Goal: Transaction & Acquisition: Purchase product/service

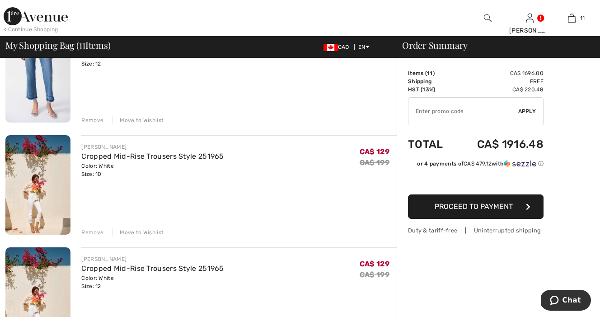
scroll to position [108, 0]
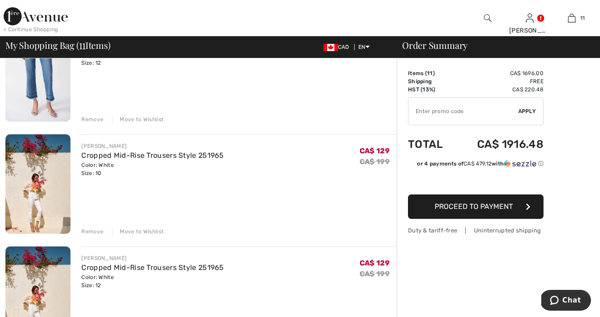
click at [37, 208] on img at bounding box center [37, 183] width 65 height 99
click at [94, 230] on div "Remove" at bounding box center [92, 231] width 22 height 8
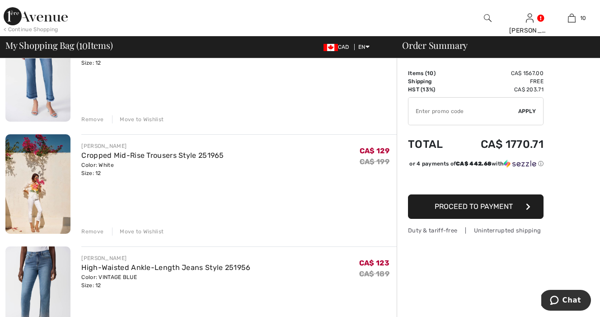
click at [88, 230] on div "Remove" at bounding box center [92, 231] width 22 height 8
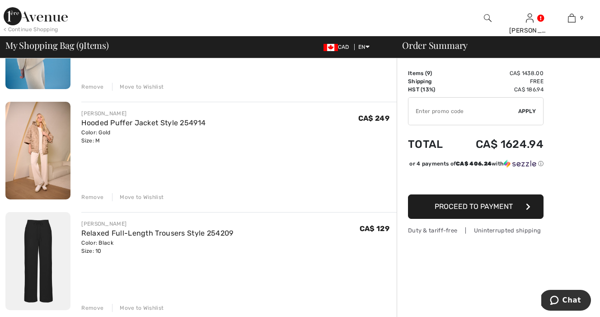
scroll to position [366, 0]
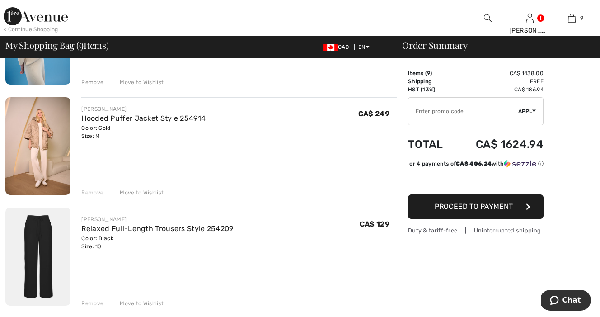
click at [94, 193] on div "Remove" at bounding box center [92, 192] width 22 height 8
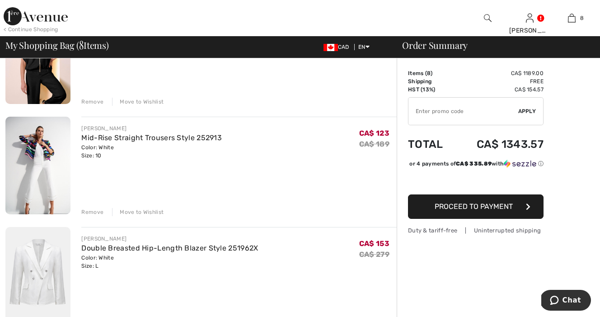
scroll to position [571, 0]
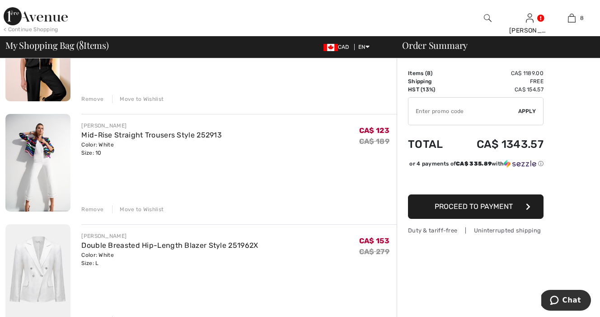
click at [39, 173] on img at bounding box center [37, 163] width 65 height 98
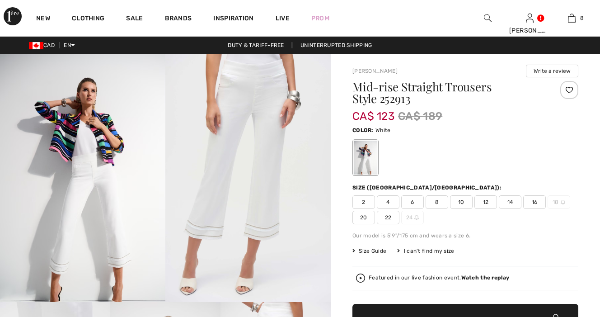
checkbox input "true"
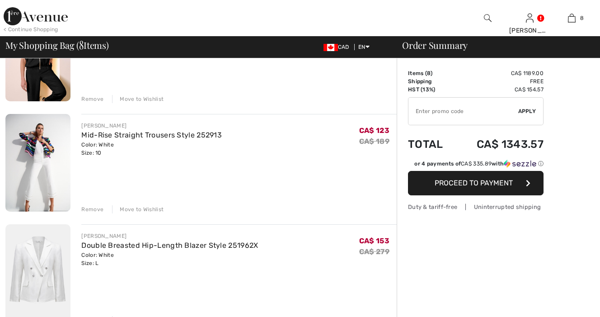
checkbox input "true"
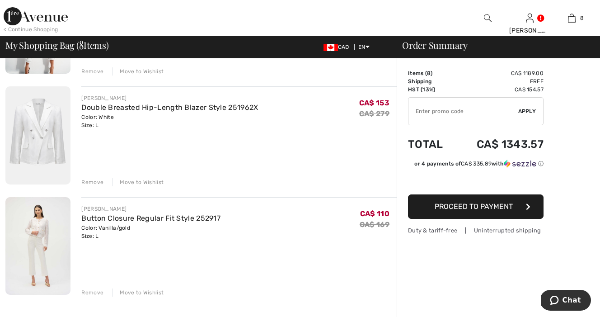
scroll to position [698, 0]
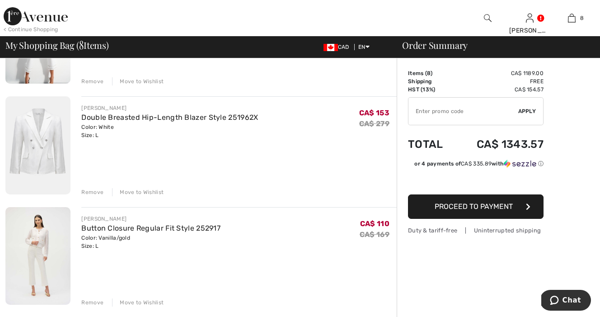
click at [93, 192] on div "Remove" at bounding box center [92, 192] width 22 height 8
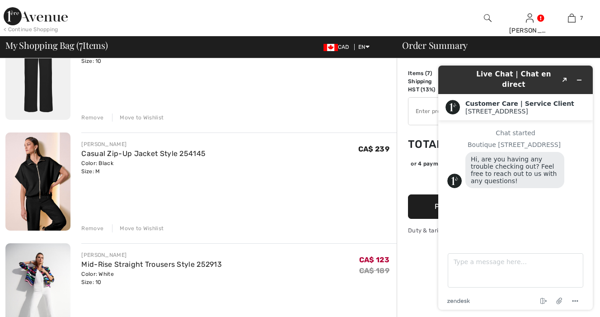
scroll to position [440, 0]
click at [95, 228] on div "Remove" at bounding box center [92, 229] width 22 height 8
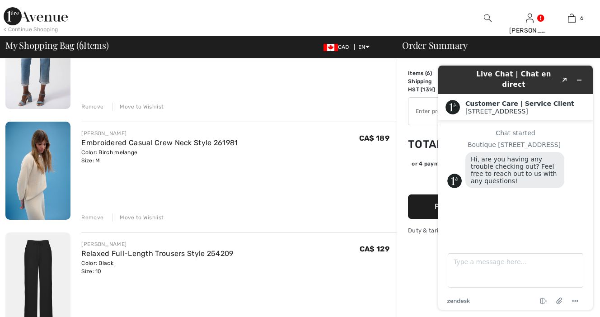
scroll to position [222, 0]
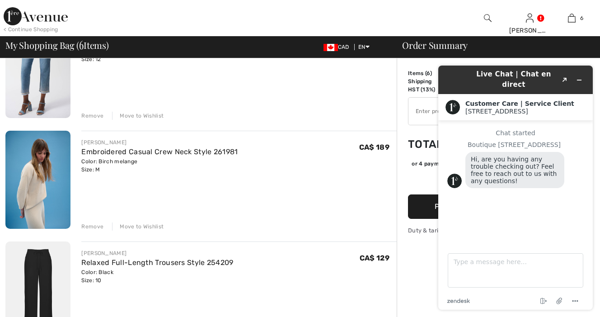
click at [40, 190] on img at bounding box center [37, 180] width 65 height 98
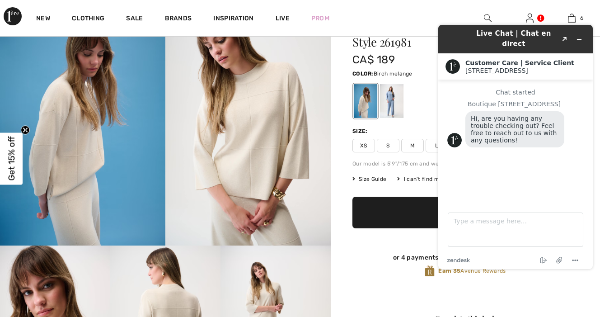
scroll to position [49, 0]
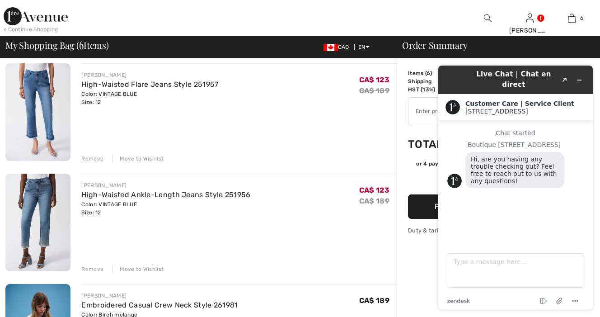
scroll to position [69, 0]
click at [45, 132] on img at bounding box center [37, 113] width 65 height 98
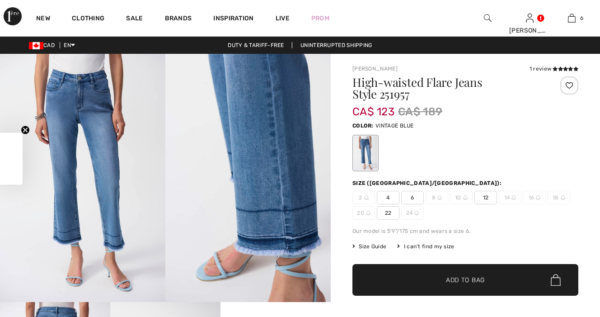
checkbox input "true"
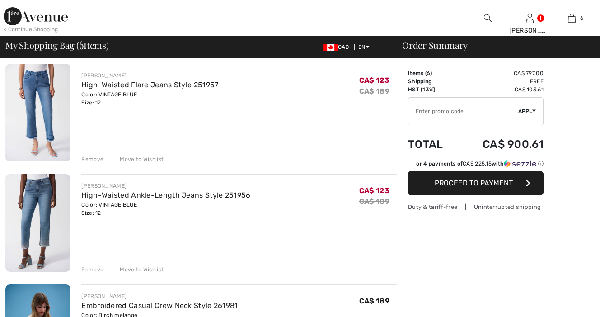
checkbox input "true"
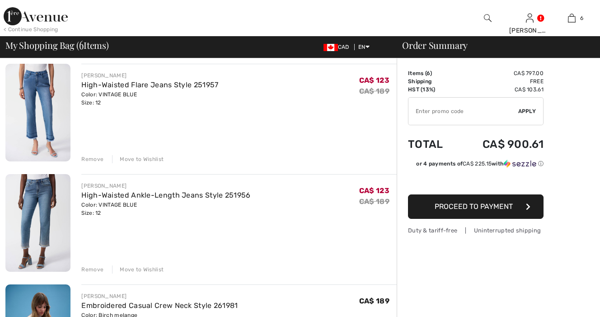
click at [46, 218] on img at bounding box center [37, 223] width 65 height 98
click at [90, 269] on div "Remove" at bounding box center [92, 269] width 22 height 8
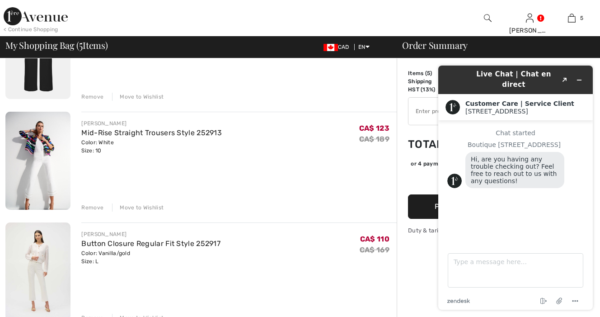
scroll to position [366, 0]
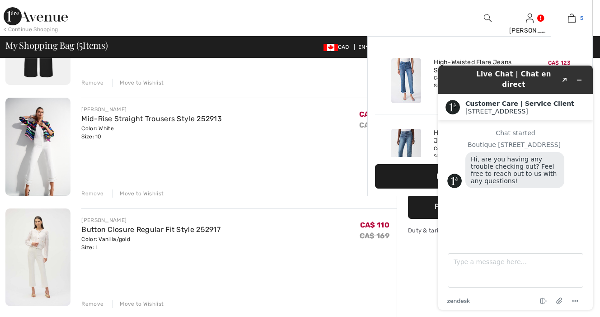
click at [576, 17] on link "5" at bounding box center [571, 18] width 41 height 11
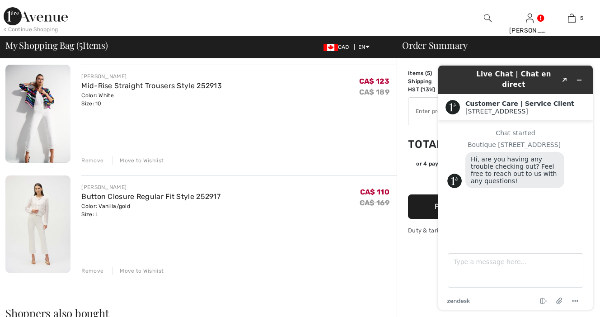
scroll to position [406, 0]
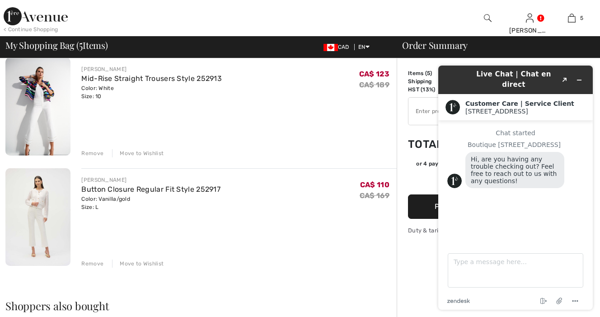
click at [92, 262] on div "Remove" at bounding box center [92, 263] width 22 height 8
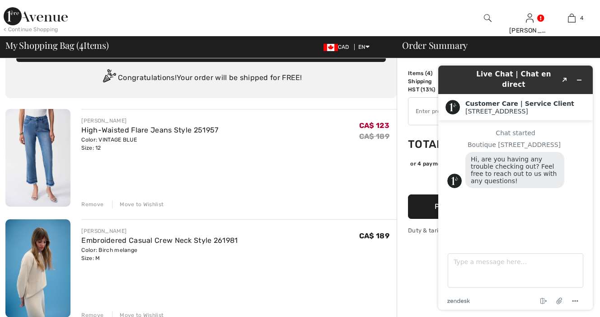
scroll to position [21, 0]
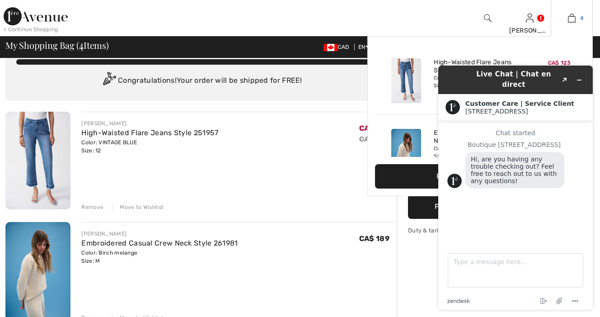
click at [574, 19] on img at bounding box center [572, 18] width 8 height 11
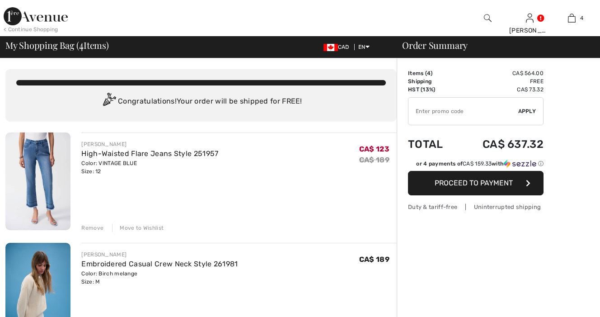
checkbox input "true"
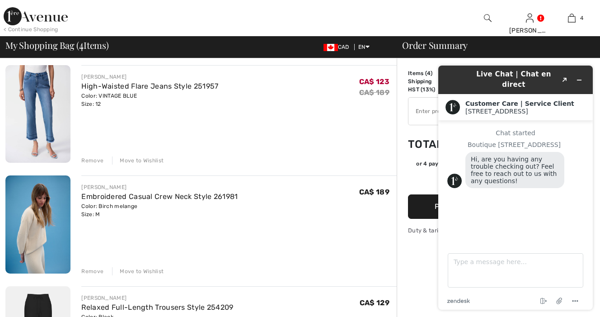
scroll to position [69, 0]
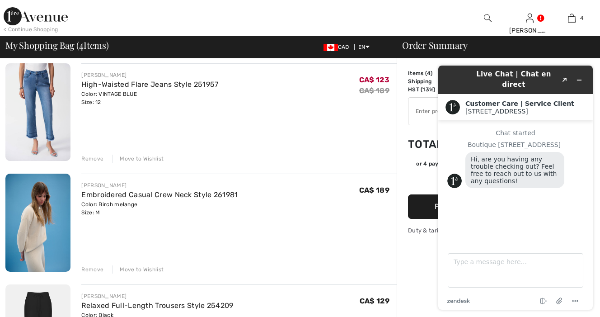
click at [91, 269] on div "Remove" at bounding box center [92, 269] width 22 height 8
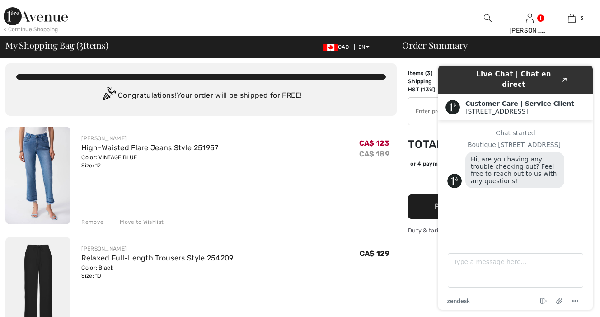
scroll to position [5, 0]
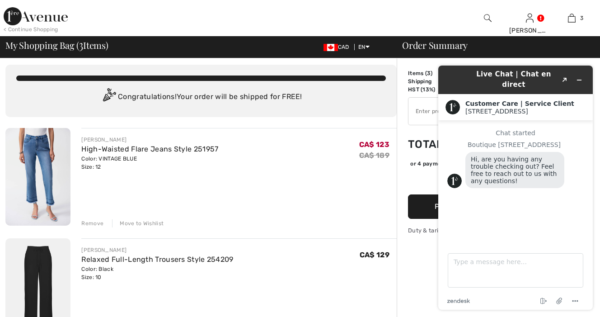
click at [47, 176] on img at bounding box center [37, 177] width 65 height 98
click at [48, 264] on img at bounding box center [37, 287] width 65 height 98
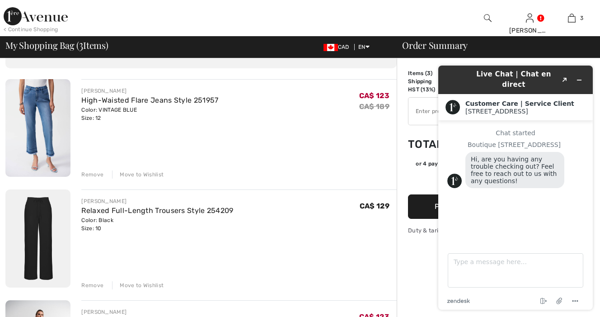
click at [89, 285] on div "Remove" at bounding box center [92, 285] width 22 height 8
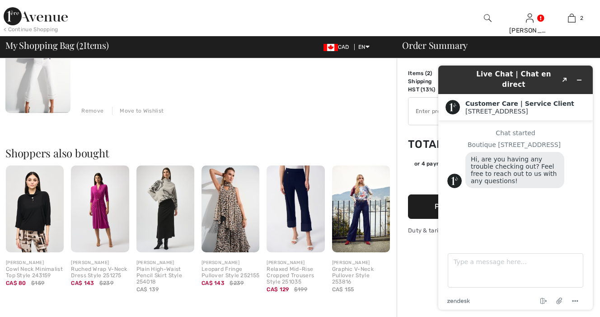
scroll to position [236, 0]
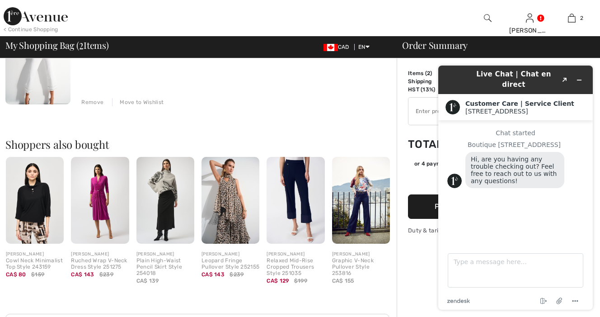
click at [294, 196] on img at bounding box center [296, 200] width 58 height 87
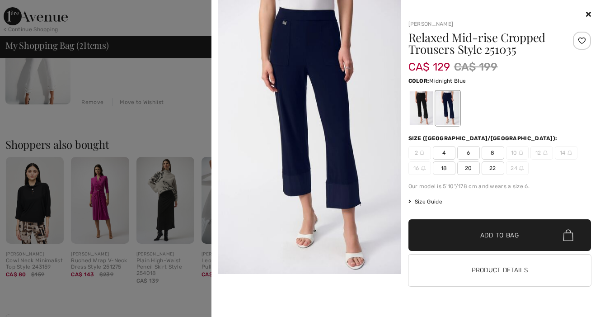
click at [589, 13] on icon at bounding box center [588, 13] width 5 height 7
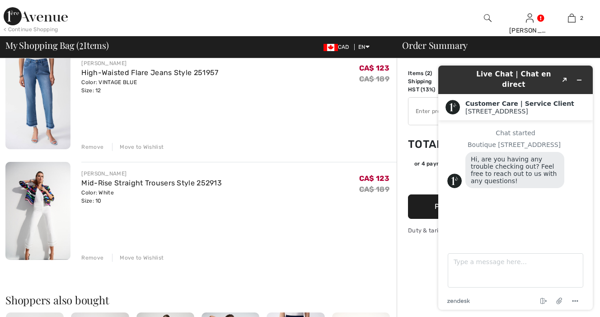
scroll to position [0, 0]
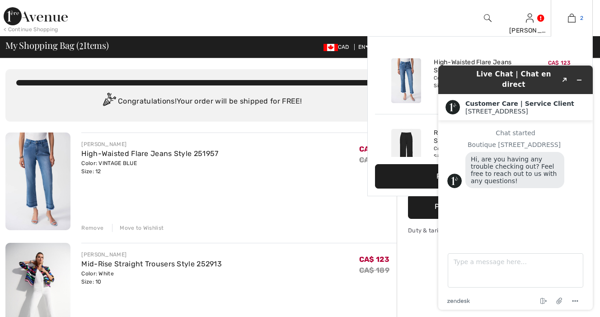
click at [576, 19] on link "2" at bounding box center [571, 18] width 41 height 11
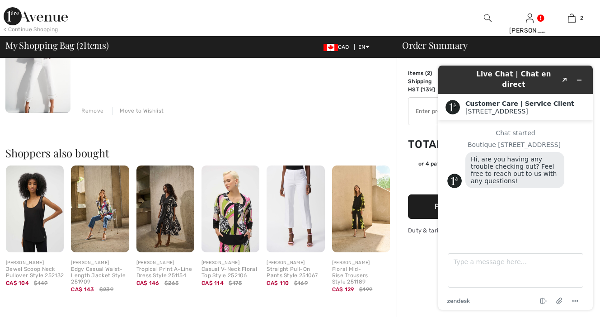
scroll to position [228, 0]
click at [292, 195] on img at bounding box center [296, 208] width 58 height 87
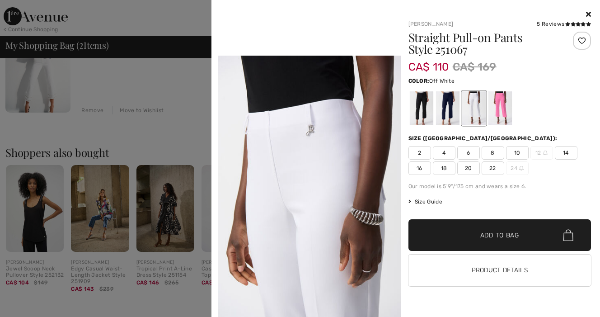
scroll to position [589, 0]
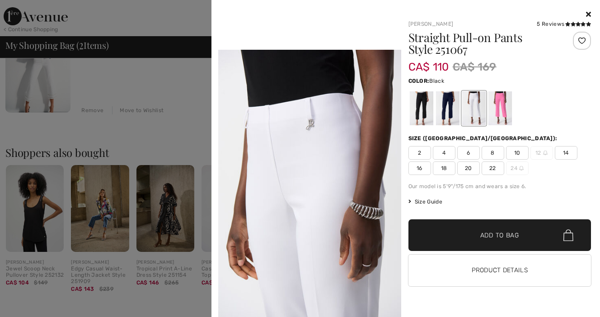
click at [422, 108] on div at bounding box center [420, 108] width 23 height 34
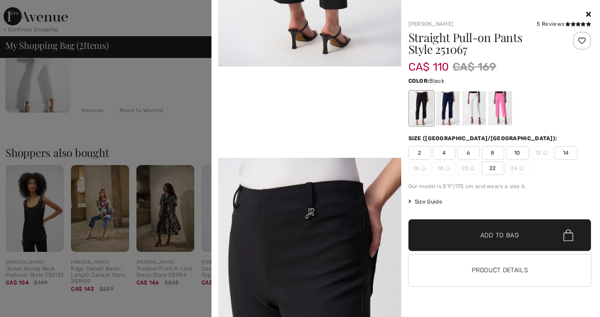
scroll to position [479, 0]
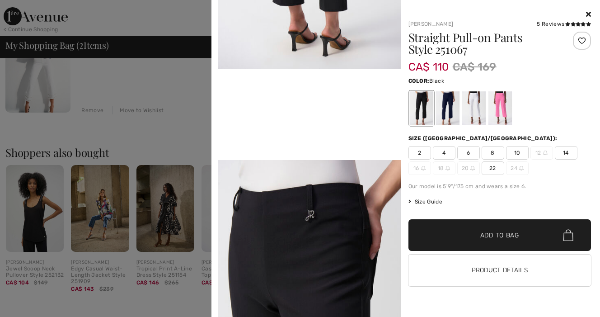
click at [516, 155] on span "10" at bounding box center [517, 153] width 23 height 14
click at [502, 107] on div at bounding box center [499, 108] width 23 height 34
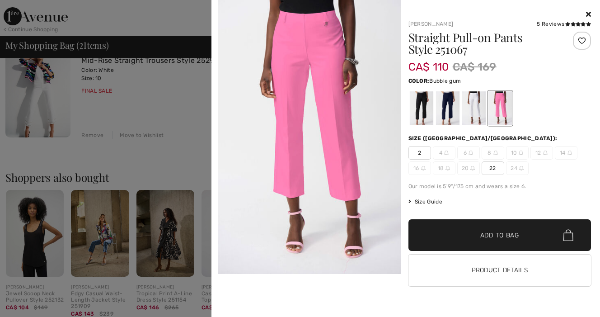
scroll to position [198, 0]
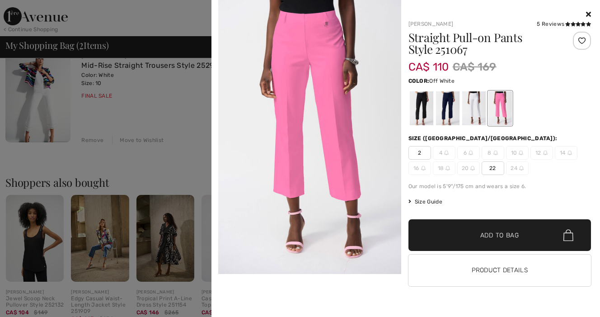
click at [473, 108] on div at bounding box center [473, 108] width 23 height 34
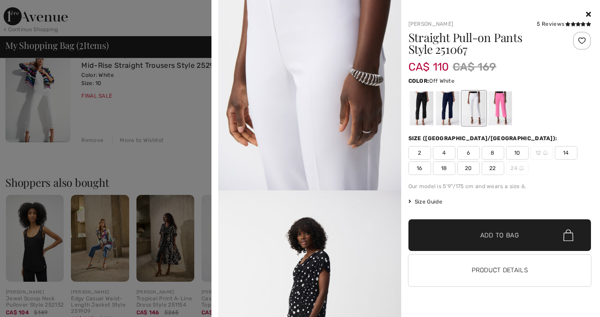
scroll to position [747, 0]
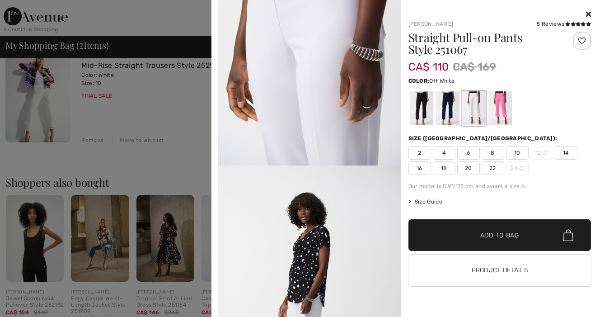
click at [314, 165] on img at bounding box center [309, 29] width 183 height 274
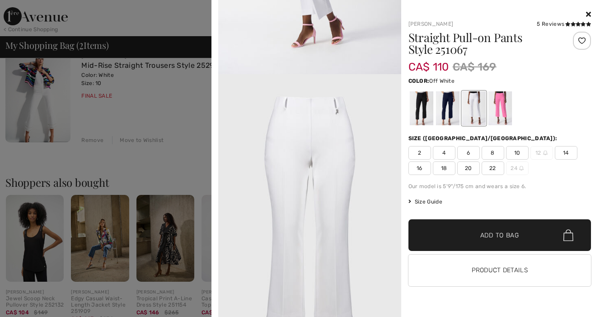
scroll to position [1116, 0]
click at [517, 154] on span "10" at bounding box center [517, 153] width 23 height 14
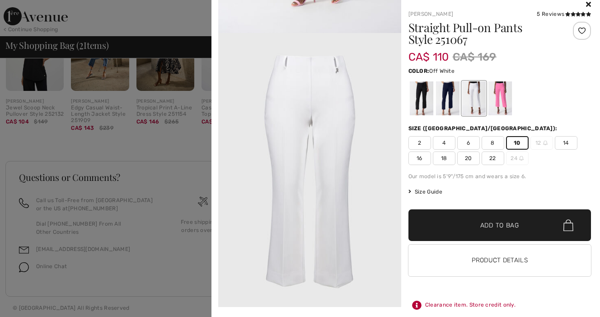
scroll to position [391, 0]
click at [484, 260] on button "Product Details" at bounding box center [499, 260] width 183 height 32
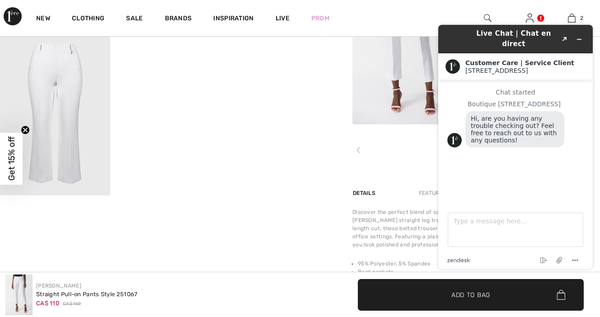
click at [451, 36] on div "Live Chat | Chat en direct Created with Sketch." at bounding box center [516, 38] width 142 height 21
click at [445, 60] on div "Customer Care | Service Client 1ère Avenue 1ère Avenue" at bounding box center [515, 66] width 155 height 26
click at [581, 39] on icon "Minimize widget" at bounding box center [579, 39] width 4 height 0
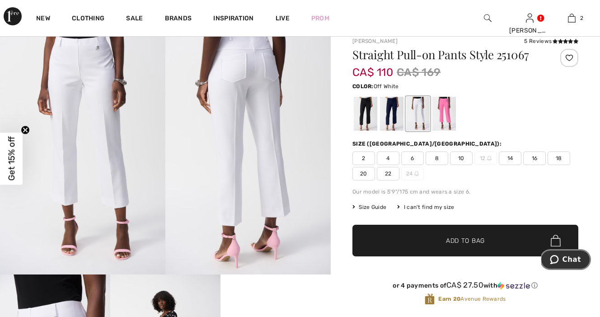
scroll to position [26, 0]
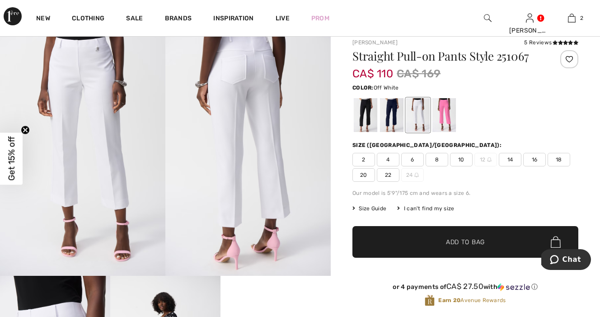
click at [461, 161] on span "10" at bounding box center [461, 160] width 23 height 14
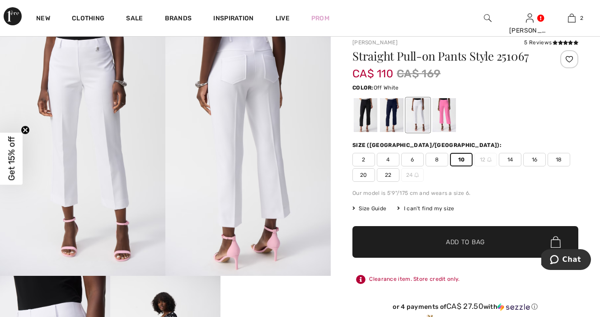
click at [459, 245] on span "Add to Bag" at bounding box center [465, 241] width 39 height 9
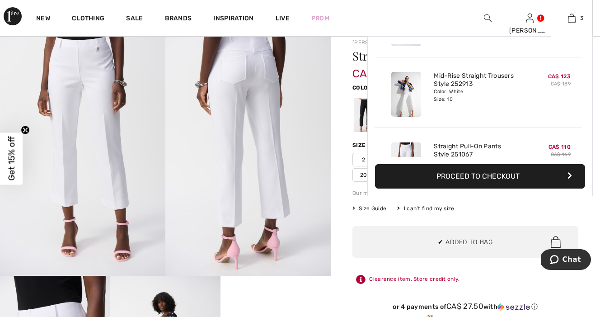
scroll to position [58, 0]
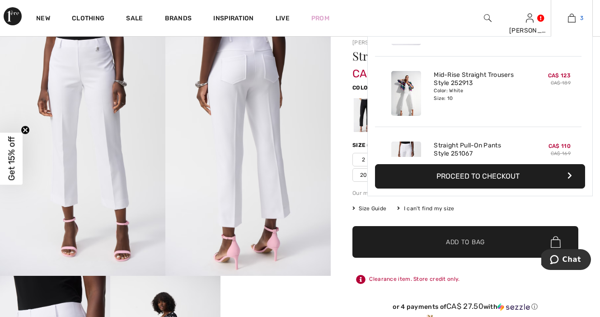
click at [573, 18] on img at bounding box center [572, 18] width 8 height 11
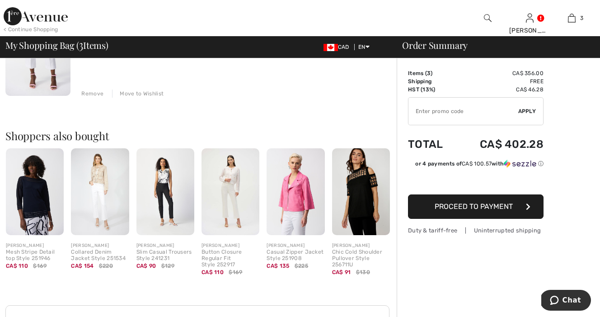
scroll to position [372, 0]
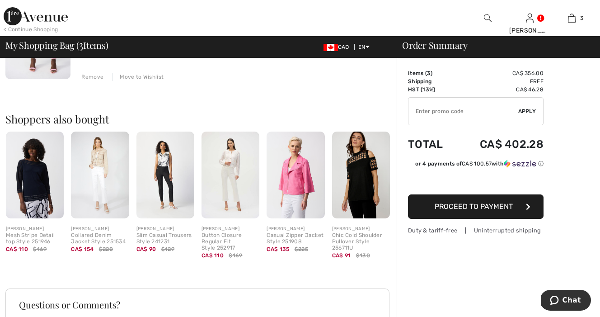
click at [36, 191] on img at bounding box center [35, 174] width 58 height 87
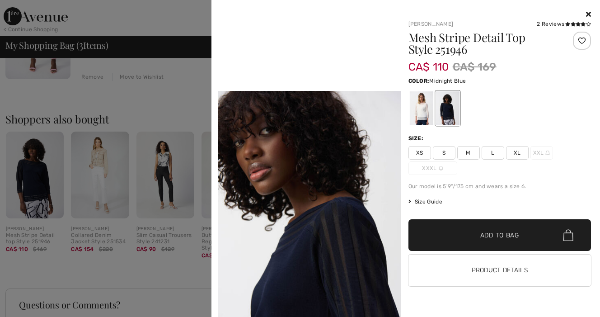
scroll to position [542, 0]
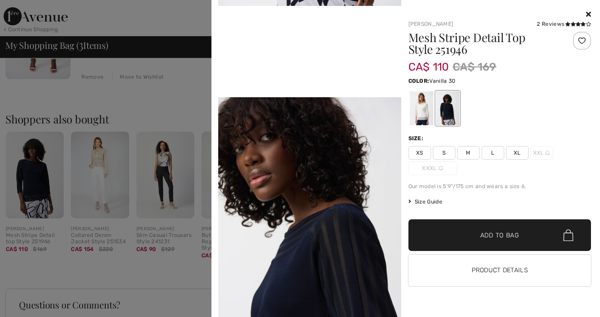
click at [418, 110] on div at bounding box center [420, 108] width 23 height 34
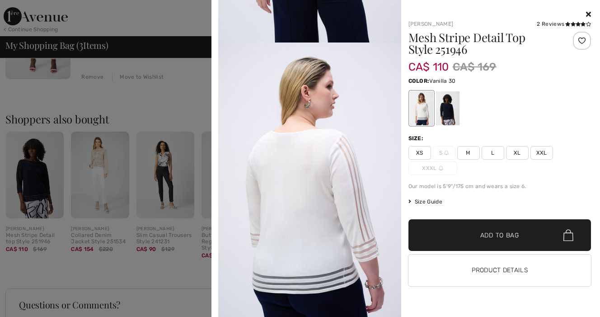
scroll to position [1627, 0]
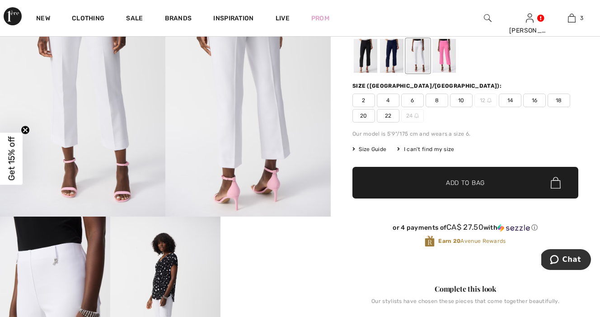
scroll to position [47, 0]
